Goal: Information Seeking & Learning: Find specific page/section

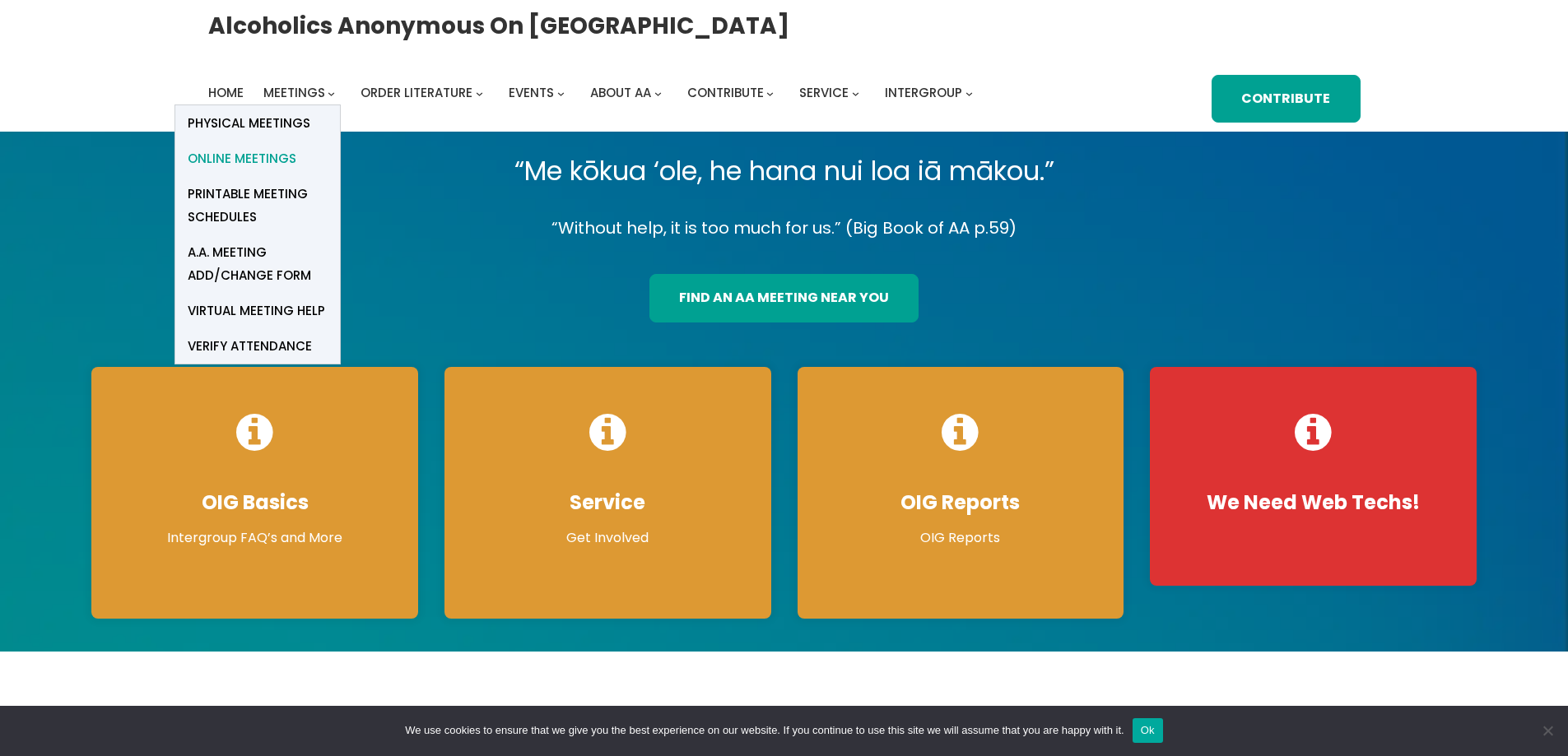
click at [264, 160] on span "Online Meetings" at bounding box center [242, 158] width 109 height 23
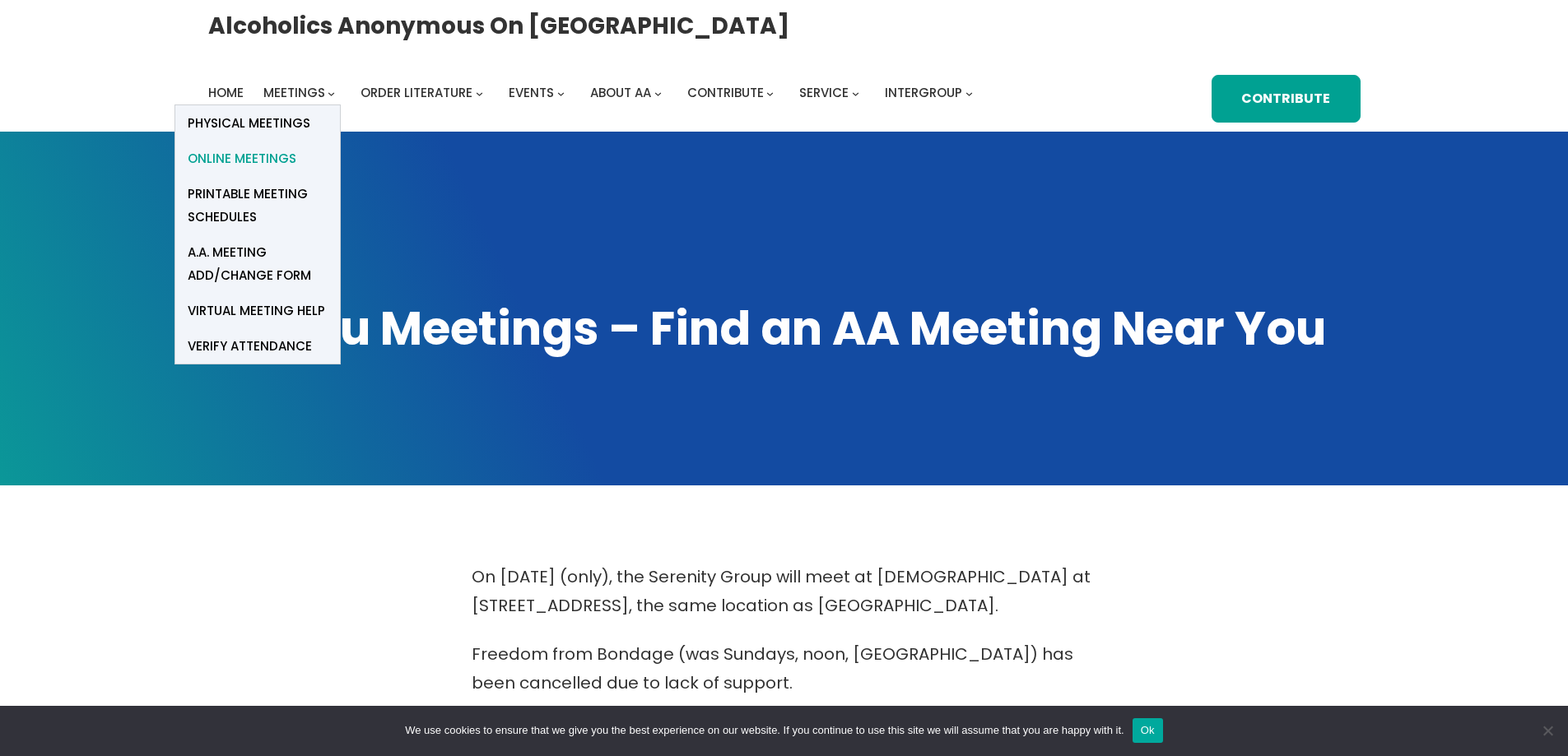
click at [274, 157] on span "Online Meetings" at bounding box center [242, 158] width 109 height 23
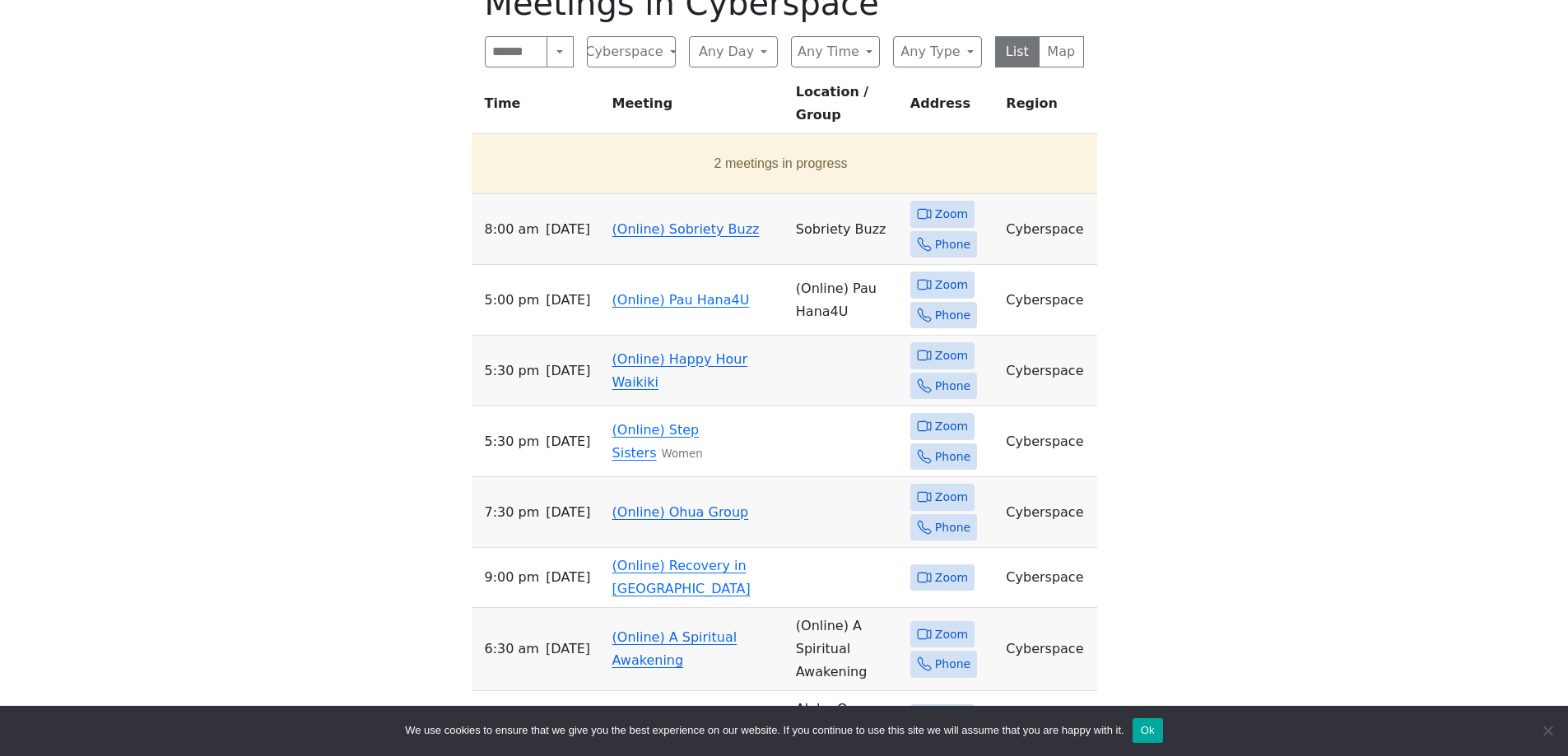
scroll to position [740, 0]
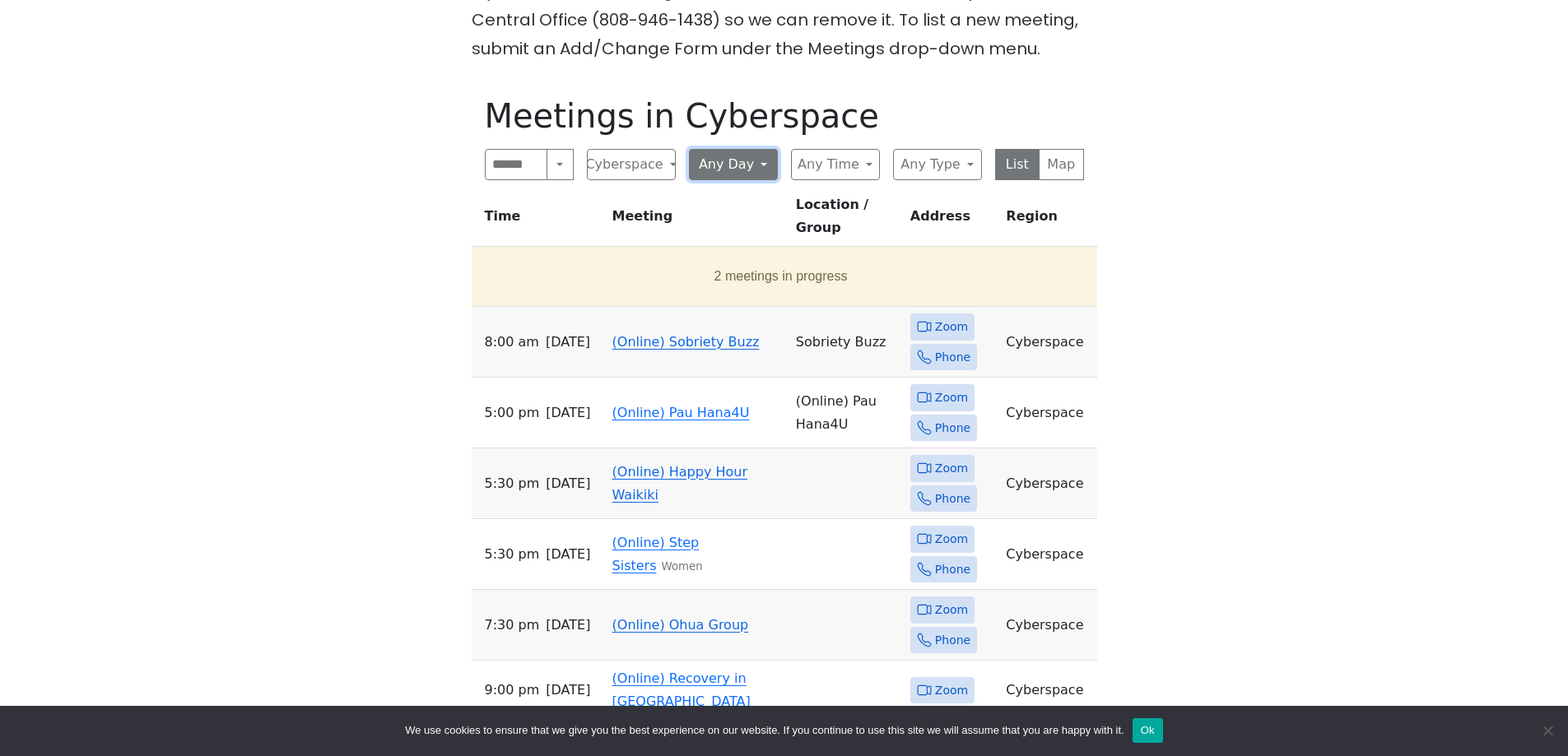
click at [720, 162] on button "Any Day" at bounding box center [733, 165] width 89 height 31
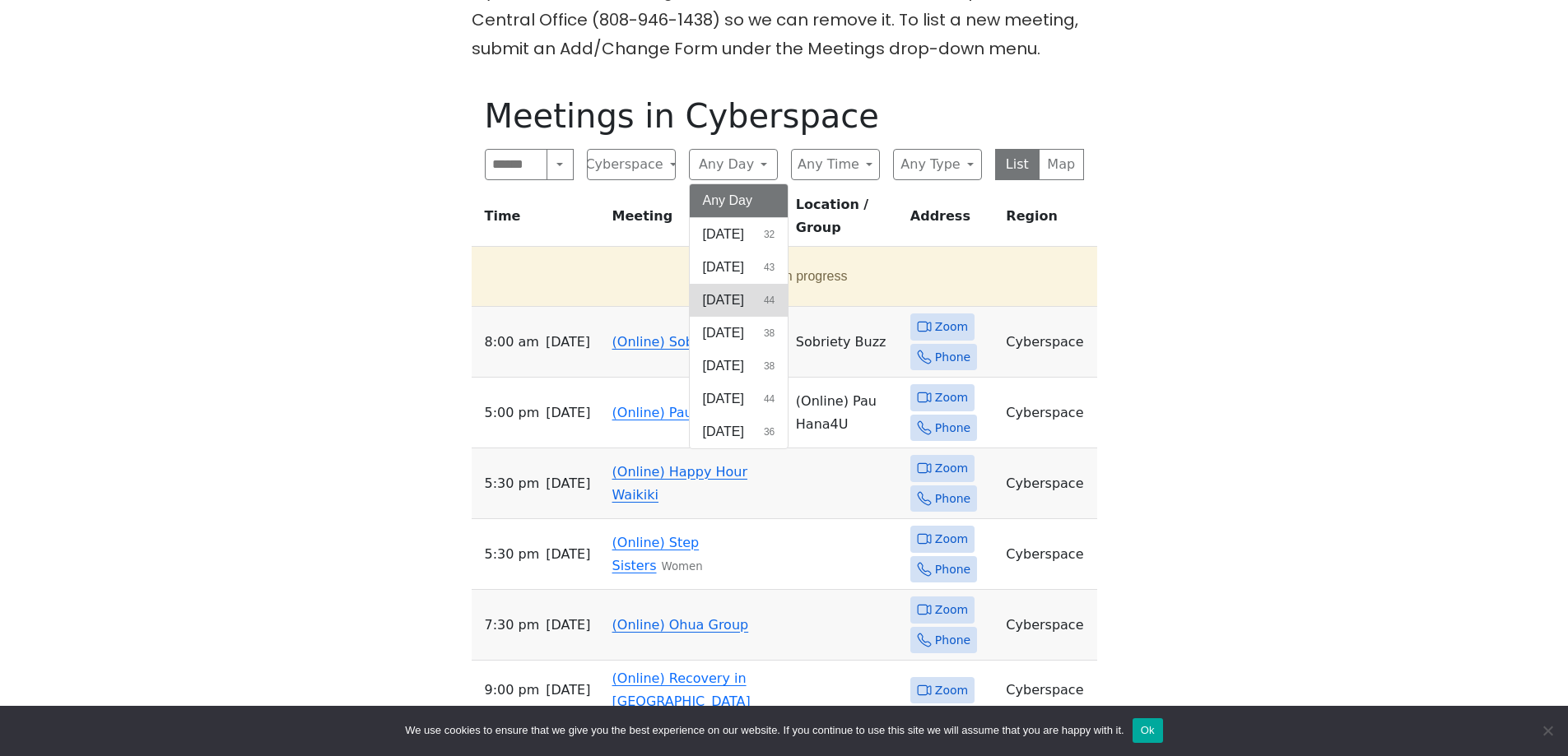
click at [736, 311] on span "[DATE]" at bounding box center [723, 299] width 42 height 19
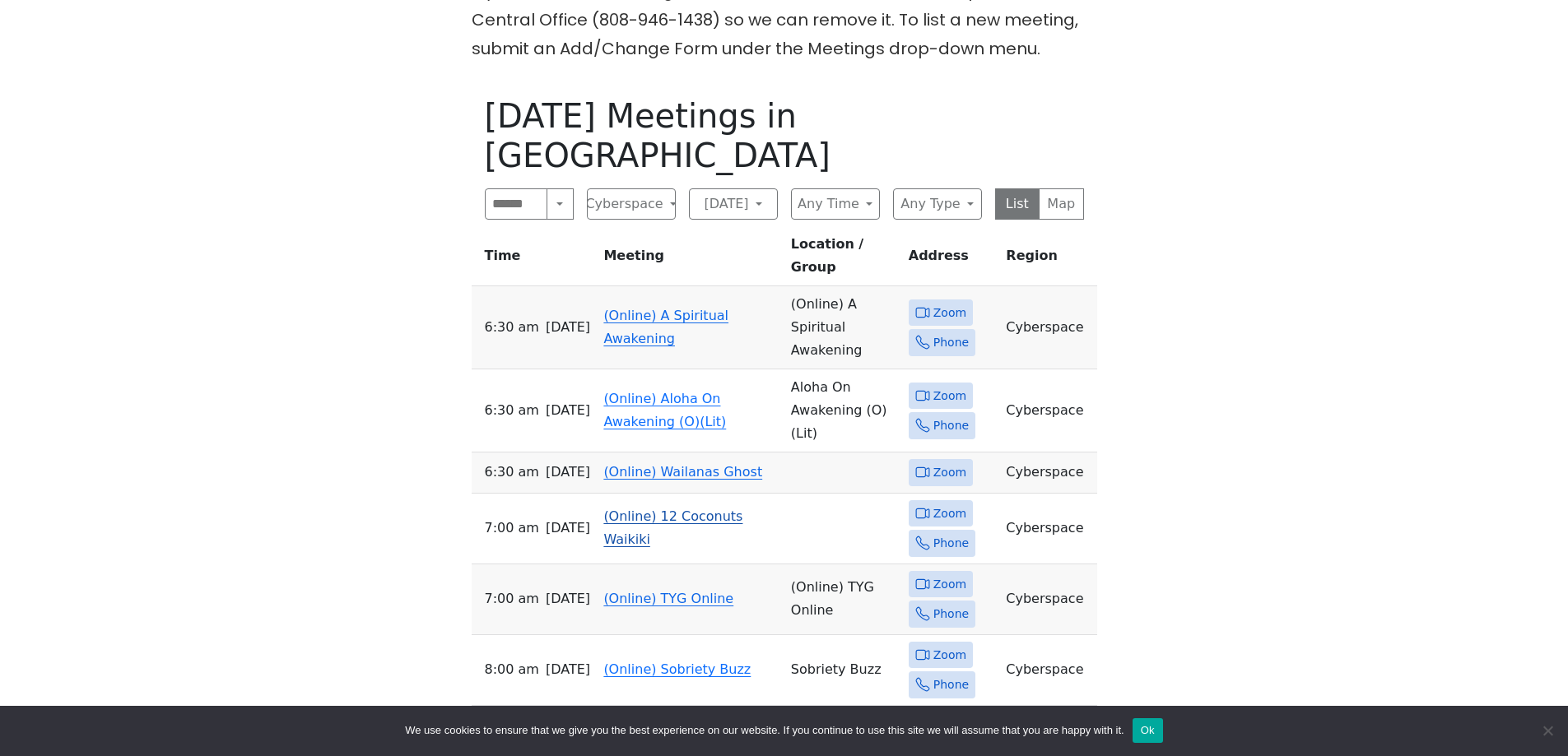
click at [941, 504] on span "Zoom" at bounding box center [950, 514] width 33 height 20
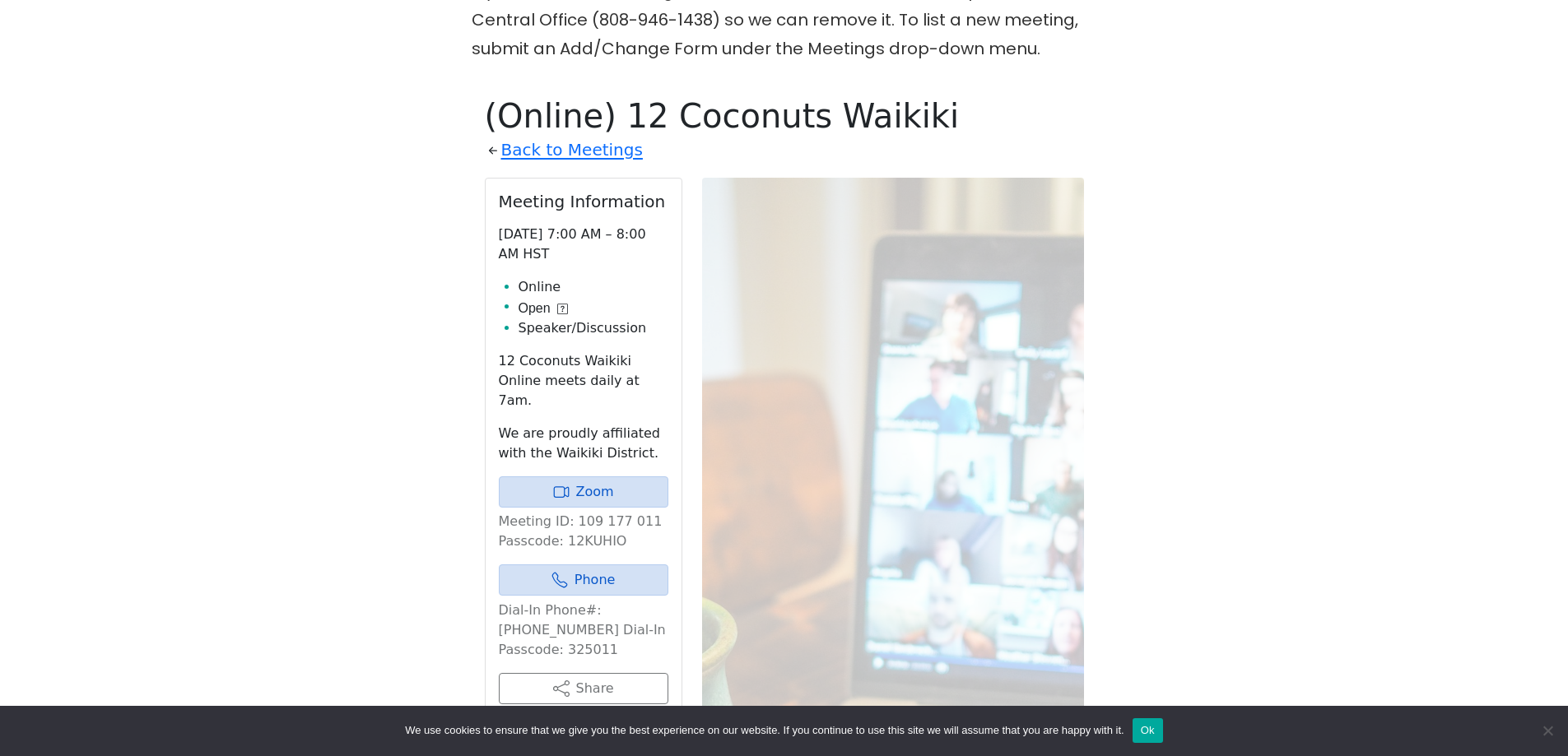
scroll to position [823, 0]
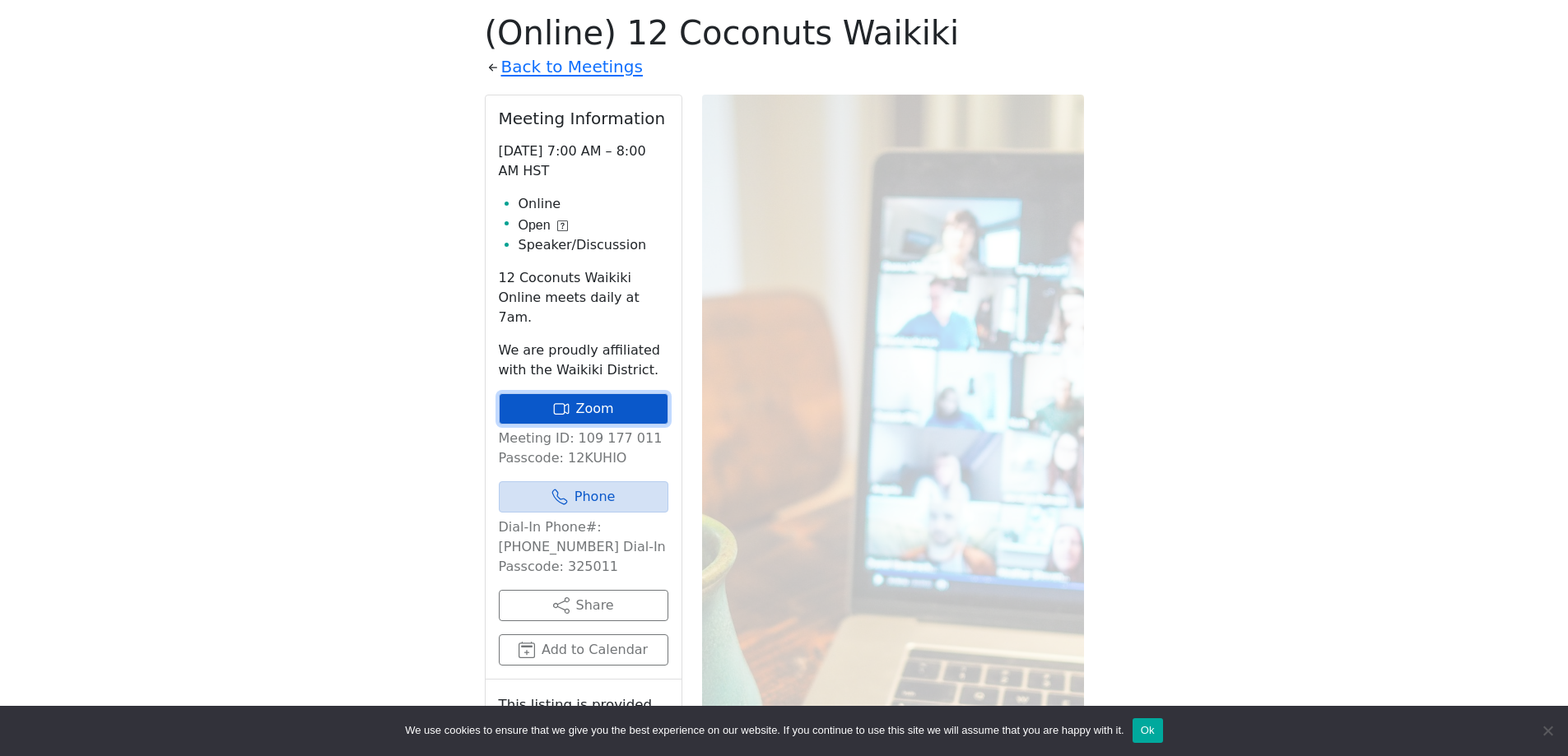
click at [590, 394] on link "Zoom" at bounding box center [583, 409] width 169 height 31
